Goal: Task Accomplishment & Management: Manage account settings

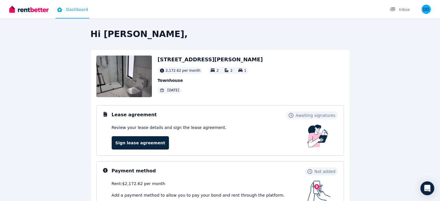
click at [40, 96] on div "Hi [PERSON_NAME], [STREET_ADDRESS][PERSON_NAME] 2,172.62 per month 2 2 1 Townho…" at bounding box center [220, 166] width 370 height 275
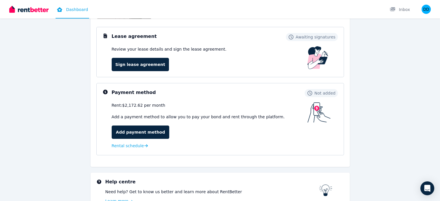
scroll to position [67, 0]
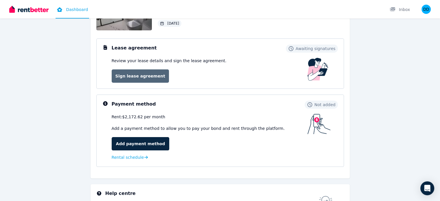
click at [137, 79] on link "Sign lease agreement" at bounding box center [140, 75] width 57 height 13
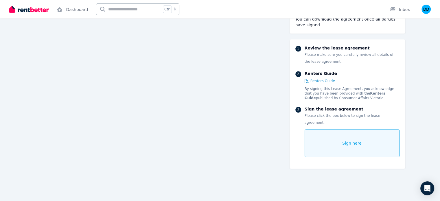
scroll to position [765, 0]
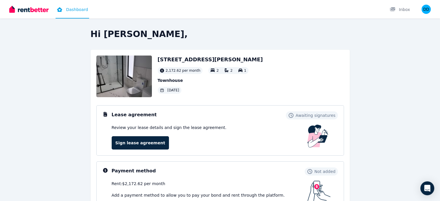
click at [35, 123] on div "Hi [PERSON_NAME], [STREET_ADDRESS][PERSON_NAME] 2,172.62 per month 2 2 1 Townho…" at bounding box center [220, 166] width 370 height 275
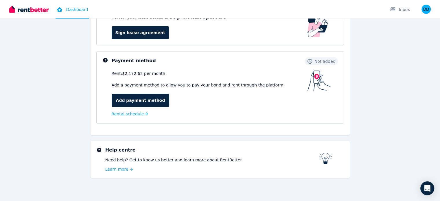
scroll to position [113, 0]
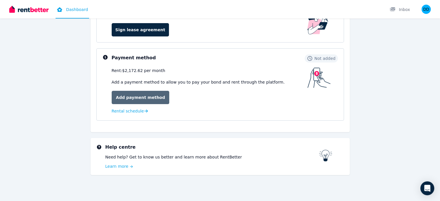
click at [144, 99] on link "Add payment method" at bounding box center [141, 97] width 58 height 13
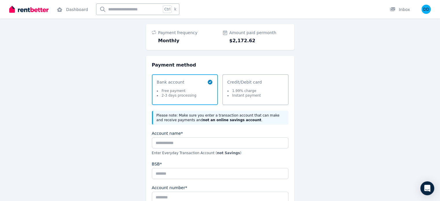
scroll to position [12, 0]
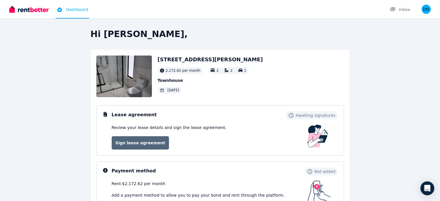
click at [129, 140] on link "Sign lease agreement" at bounding box center [140, 142] width 57 height 13
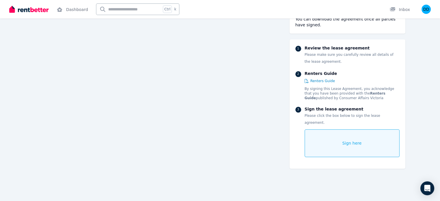
scroll to position [660, 0]
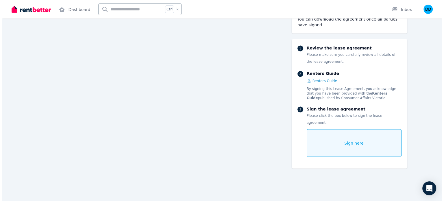
scroll to position [3355, 0]
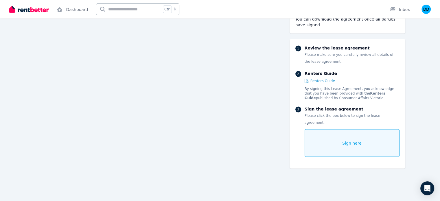
click at [389, 129] on div "Sign here" at bounding box center [351, 143] width 95 height 28
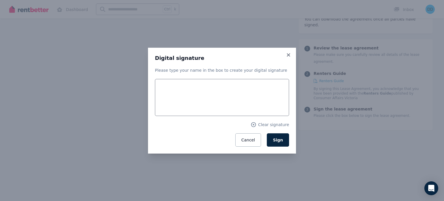
scroll to position [3358, 0]
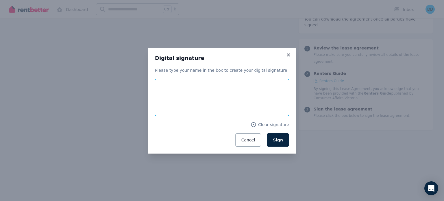
click at [228, 87] on input "text" at bounding box center [222, 97] width 134 height 37
type input "**********"
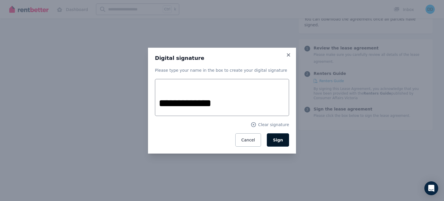
click at [281, 139] on span "Sign" at bounding box center [278, 140] width 10 height 5
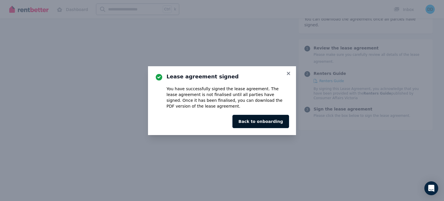
click at [276, 117] on button "Back to onboarding" at bounding box center [260, 121] width 57 height 13
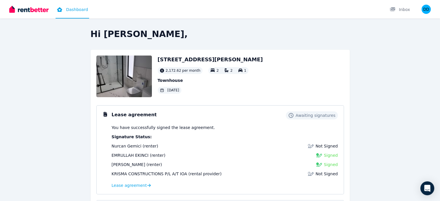
click at [35, 105] on div "Hi [PERSON_NAME], [STREET_ADDRESS][PERSON_NAME] 2,172.62 per month 2 2 1 Townho…" at bounding box center [220, 186] width 370 height 314
click at [35, 63] on div "Hi Deniz, Unit 4/572 MELTON HIGHWAY, SYDENHAM 2,172.62 per month 2 2 1 Townhous…" at bounding box center [220, 186] width 370 height 314
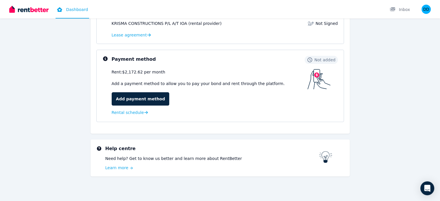
scroll to position [152, 0]
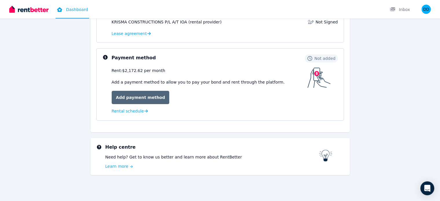
click at [146, 97] on link "Add payment method" at bounding box center [141, 97] width 58 height 13
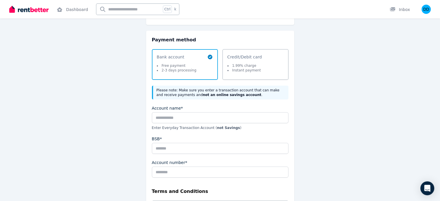
scroll to position [59, 0]
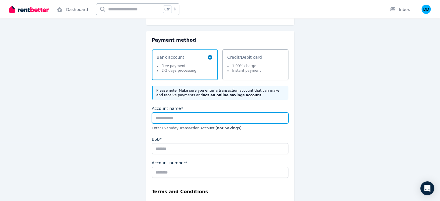
click at [221, 117] on input "Account name*" at bounding box center [220, 117] width 136 height 11
type input "**********"
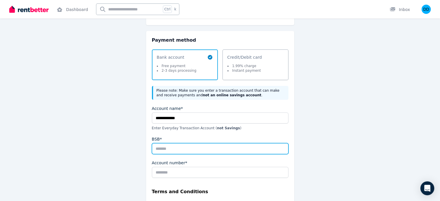
click at [187, 151] on input "BSB*" at bounding box center [220, 148] width 136 height 11
type input "******"
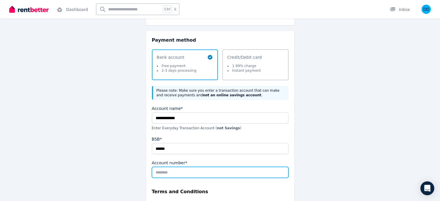
click at [169, 175] on input "Account number*" at bounding box center [220, 172] width 136 height 11
type input "********"
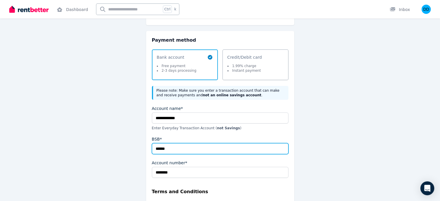
click at [162, 147] on input "******" at bounding box center [220, 148] width 136 height 11
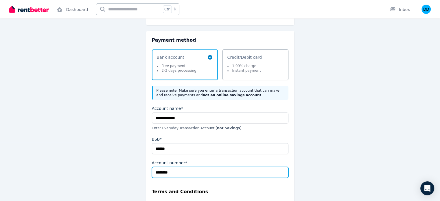
click at [164, 173] on input "********" at bounding box center [220, 172] width 136 height 11
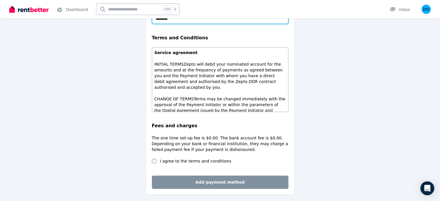
scroll to position [232, 0]
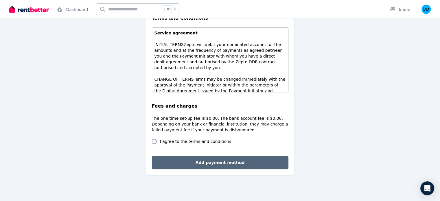
click at [186, 157] on button "Add payment method" at bounding box center [220, 162] width 136 height 13
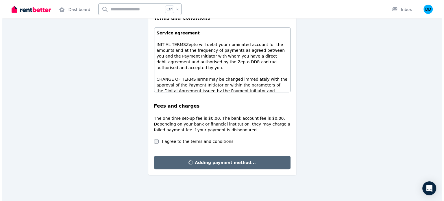
scroll to position [0, 0]
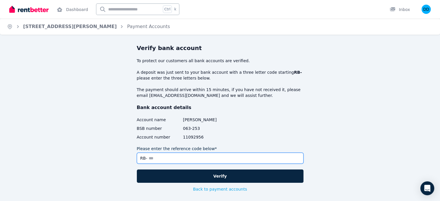
click at [187, 157] on input "Please enter the reference code below*" at bounding box center [220, 158] width 167 height 11
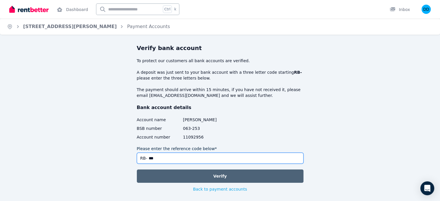
type input "***"
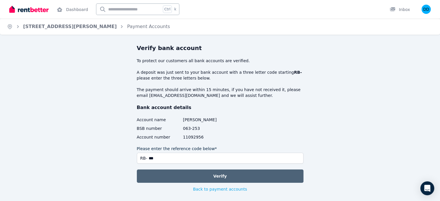
click at [189, 172] on button "Verify" at bounding box center [220, 175] width 167 height 13
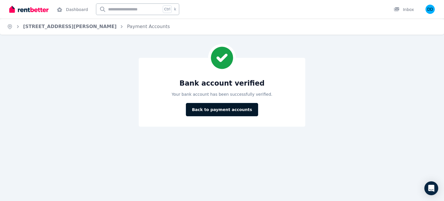
click at [238, 110] on button "Back to payment accounts" at bounding box center [222, 109] width 72 height 13
